Goal: Task Accomplishment & Management: Manage account settings

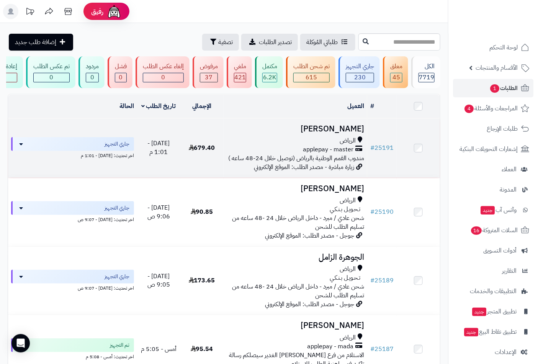
click at [334, 133] on h3 "[PERSON_NAME]" at bounding box center [296, 129] width 138 height 9
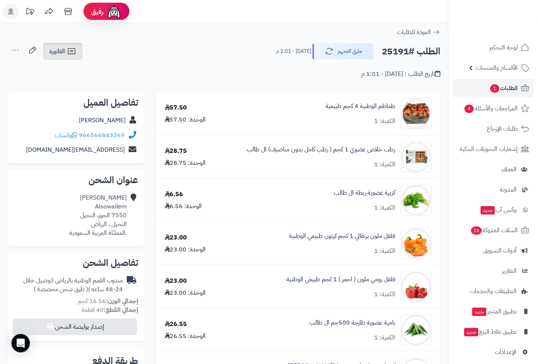
click at [68, 54] on icon at bounding box center [71, 51] width 9 height 9
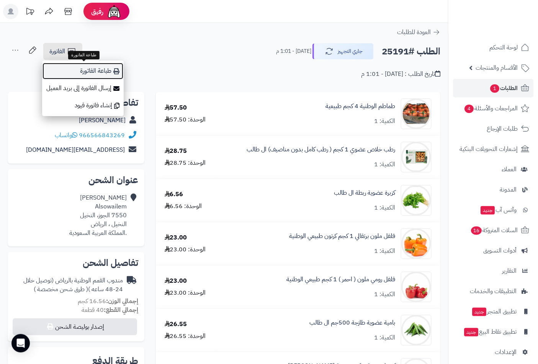
click at [97, 73] on link "طباعة الفاتورة" at bounding box center [83, 70] width 82 height 17
